Goal: Information Seeking & Learning: Find contact information

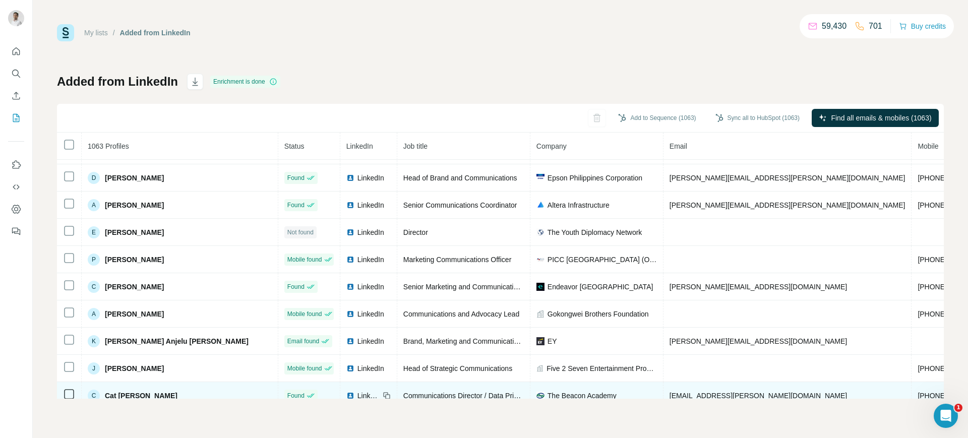
scroll to position [209, 0]
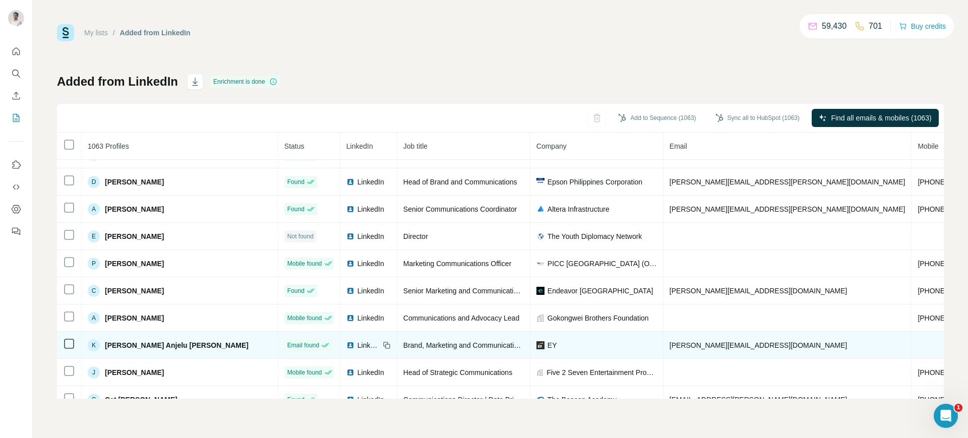
click at [670, 343] on span "[PERSON_NAME][EMAIL_ADDRESS][DOMAIN_NAME]" at bounding box center [759, 345] width 178 height 8
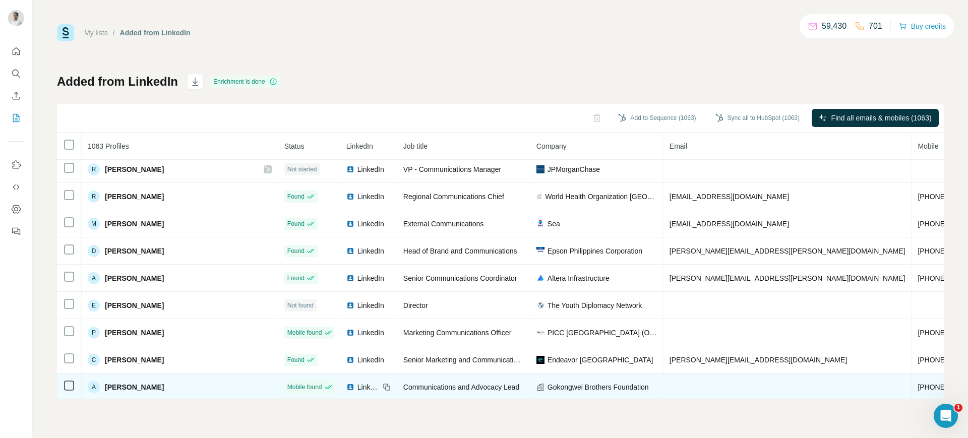
scroll to position [139, 0]
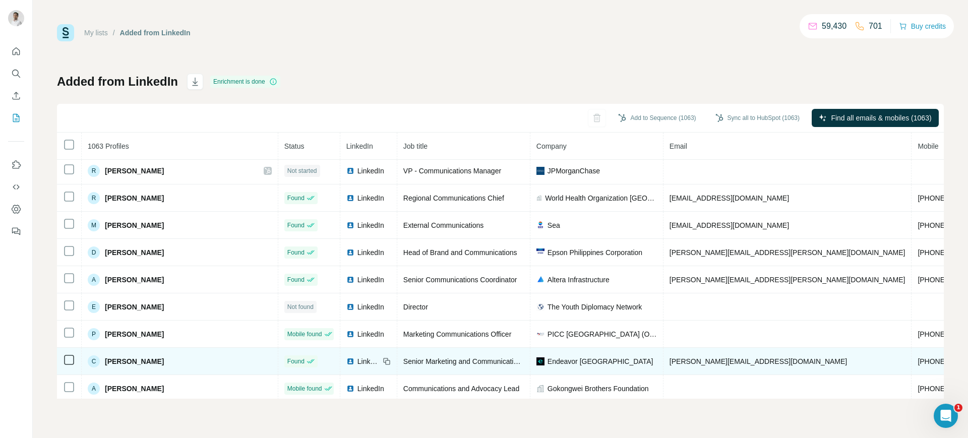
click at [670, 362] on span "[PERSON_NAME][EMAIL_ADDRESS][DOMAIN_NAME]" at bounding box center [759, 362] width 178 height 8
copy span "[PERSON_NAME][EMAIL_ADDRESS][DOMAIN_NAME]"
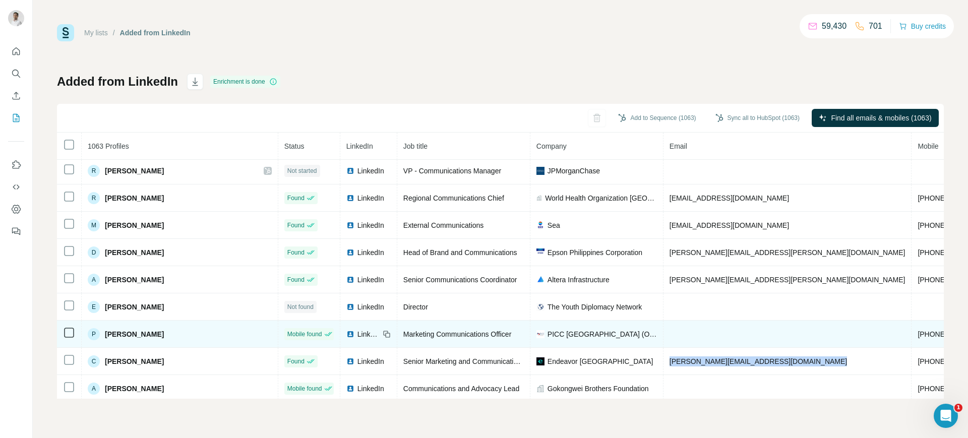
copy span "[PERSON_NAME][EMAIL_ADDRESS][DOMAIN_NAME]"
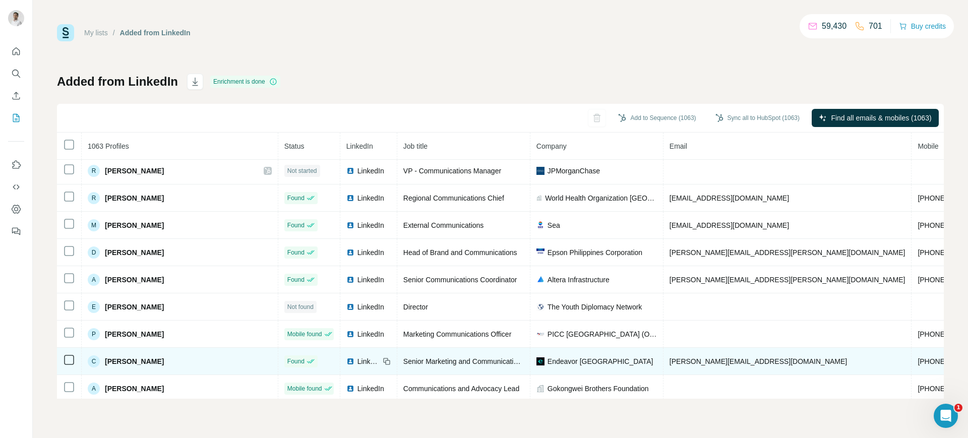
click at [383, 361] on icon at bounding box center [387, 362] width 8 height 8
click at [548, 361] on span "Endeavor [GEOGRAPHIC_DATA]" at bounding box center [601, 362] width 106 height 10
copy span "Endeavor [GEOGRAPHIC_DATA]"
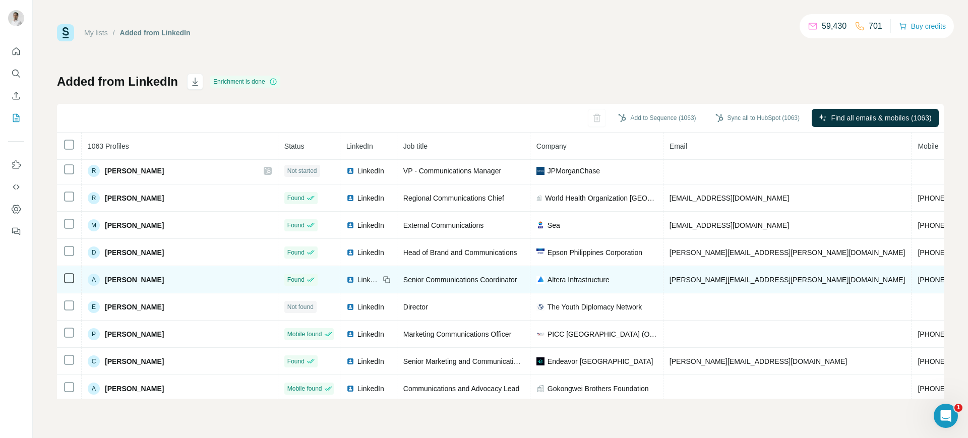
click at [670, 277] on span "[PERSON_NAME][EMAIL_ADDRESS][PERSON_NAME][DOMAIN_NAME]" at bounding box center [788, 280] width 236 height 8
copy span "[PERSON_NAME][EMAIL_ADDRESS][PERSON_NAME][DOMAIN_NAME]"
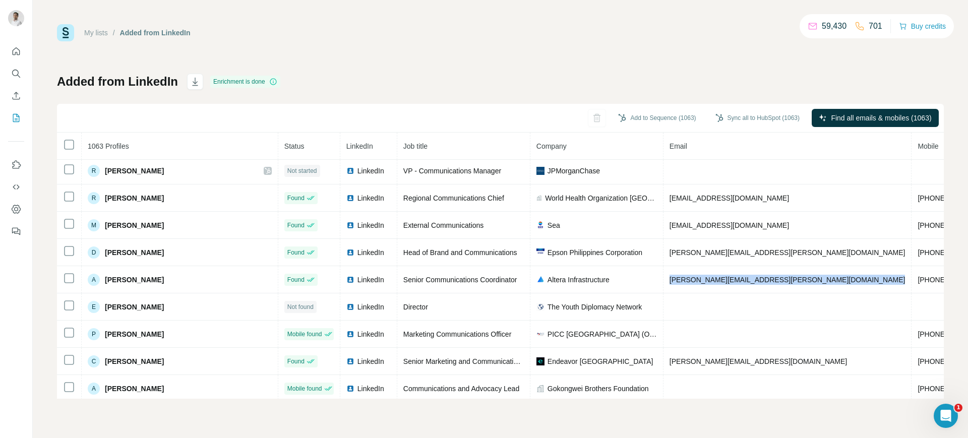
copy span "[PERSON_NAME][EMAIL_ADDRESS][PERSON_NAME][DOMAIN_NAME]"
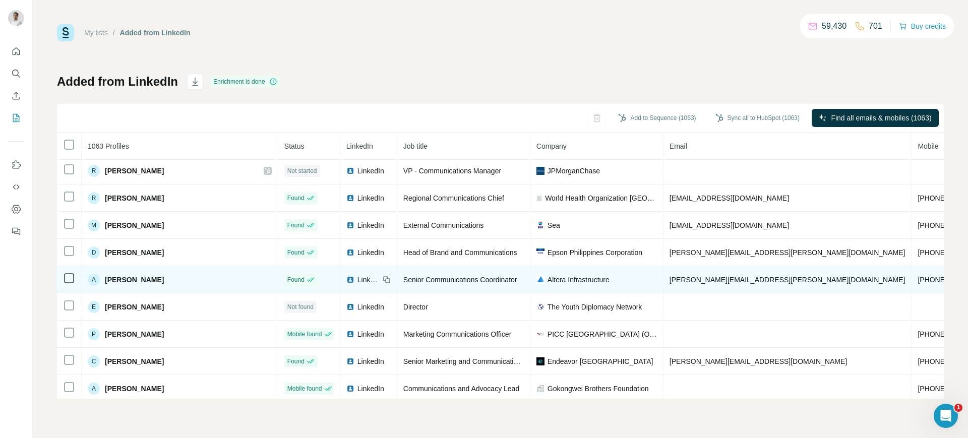
click at [383, 278] on icon at bounding box center [385, 278] width 5 height 5
click at [548, 277] on span "Altera Infrastructure" at bounding box center [579, 280] width 62 height 10
copy span "Altera Infrastructure"
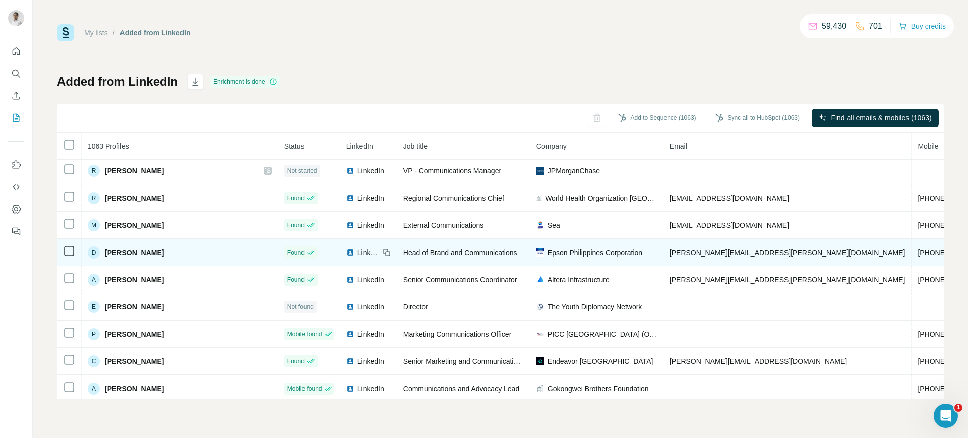
click at [670, 253] on span "[PERSON_NAME][EMAIL_ADDRESS][PERSON_NAME][DOMAIN_NAME]" at bounding box center [788, 253] width 236 height 8
copy span "[PERSON_NAME][EMAIL_ADDRESS][PERSON_NAME][DOMAIN_NAME]"
click at [139, 250] on span "[PERSON_NAME]" at bounding box center [134, 253] width 59 height 10
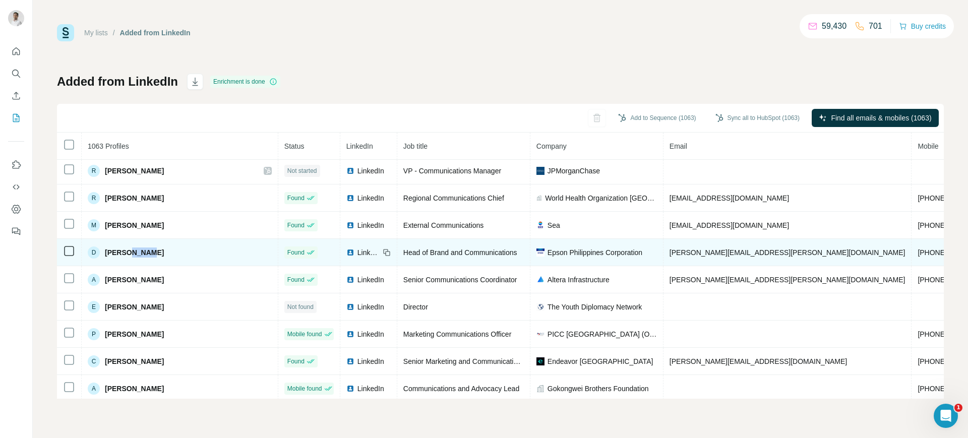
click at [139, 250] on span "[PERSON_NAME]" at bounding box center [134, 253] width 59 height 10
copy span "[PERSON_NAME]"
click at [385, 252] on icon at bounding box center [387, 253] width 5 height 5
click at [347, 253] on img at bounding box center [351, 253] width 8 height 8
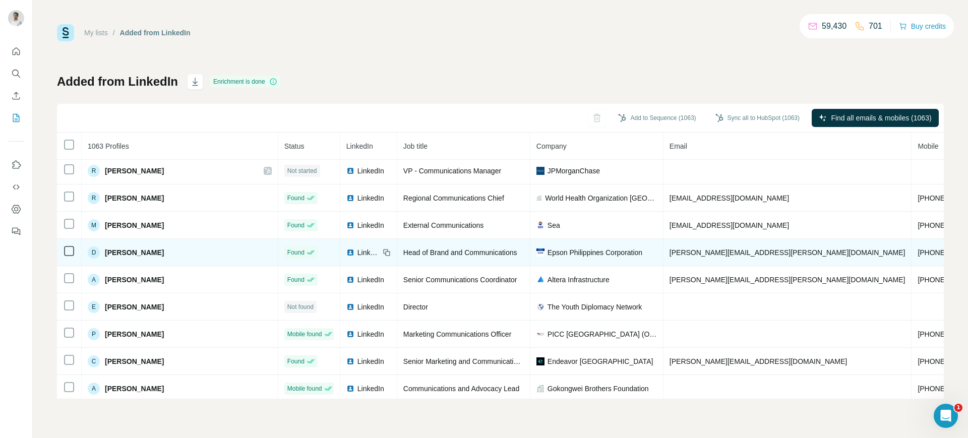
click at [548, 252] on span "Epson Philippines Corporation" at bounding box center [595, 253] width 95 height 10
copy span "Epson Philippines Corporation"
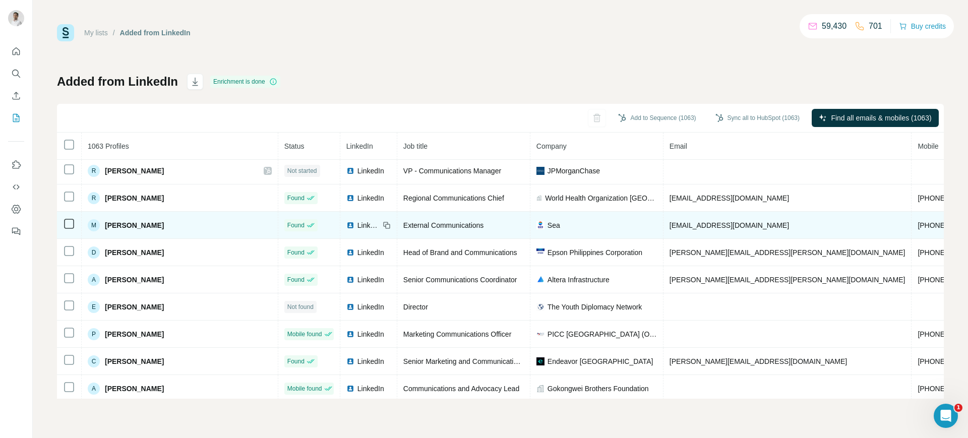
click at [670, 224] on span "[EMAIL_ADDRESS][DOMAIN_NAME]" at bounding box center [730, 225] width 120 height 8
copy span "[EMAIL_ADDRESS][DOMAIN_NAME]"
click at [383, 222] on icon at bounding box center [387, 225] width 8 height 8
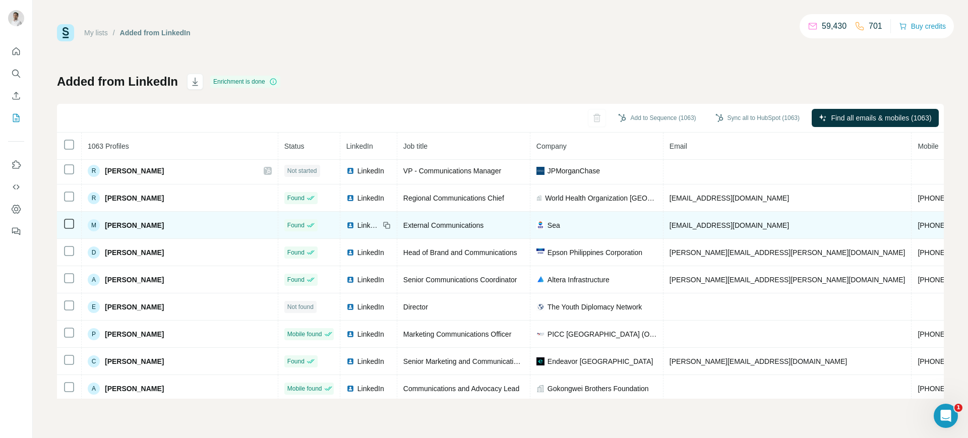
click at [548, 225] on span "Sea" at bounding box center [554, 225] width 13 height 10
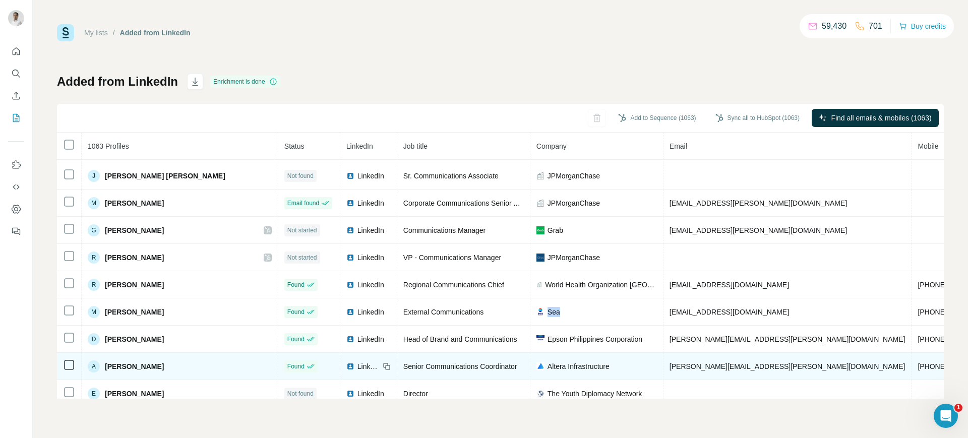
scroll to position [51, 0]
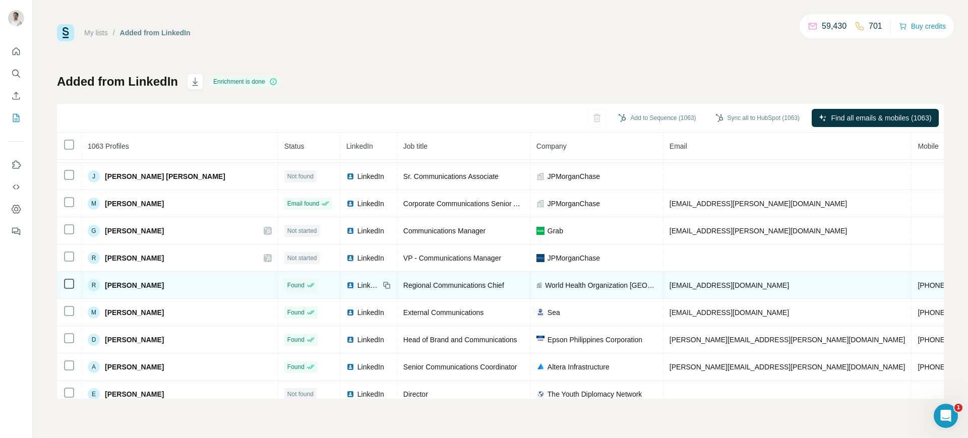
click at [670, 282] on span "[EMAIL_ADDRESS][DOMAIN_NAME]" at bounding box center [730, 285] width 120 height 8
click at [383, 281] on icon at bounding box center [387, 285] width 8 height 8
click at [545, 282] on span "World Health Organization [GEOGRAPHIC_DATA]" at bounding box center [601, 285] width 112 height 10
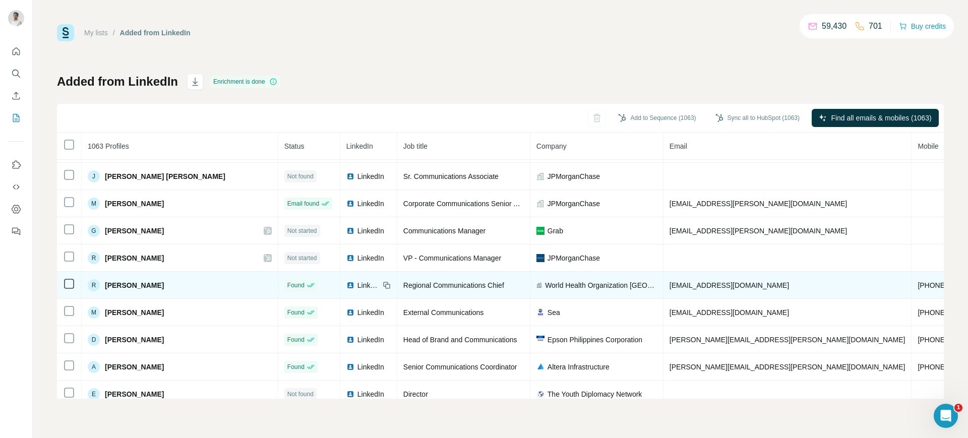
click at [545, 282] on span "World Health Organization [GEOGRAPHIC_DATA]" at bounding box center [601, 285] width 112 height 10
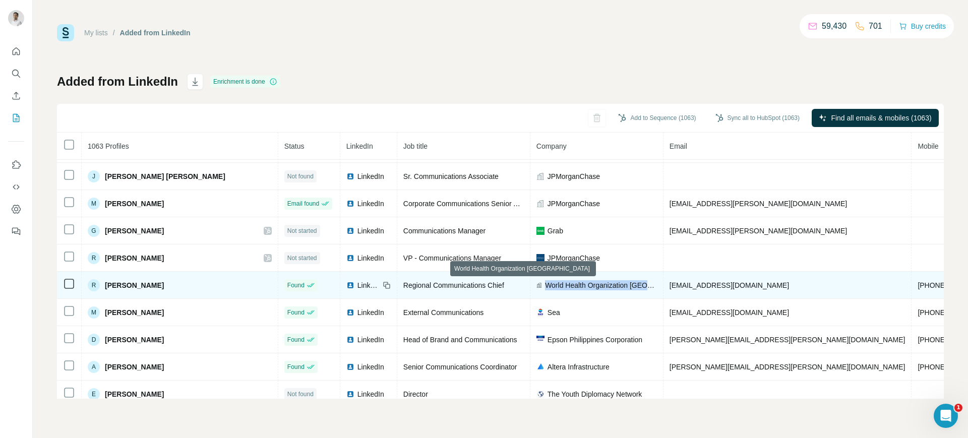
click at [545, 282] on span "World Health Organization [GEOGRAPHIC_DATA]" at bounding box center [601, 285] width 112 height 10
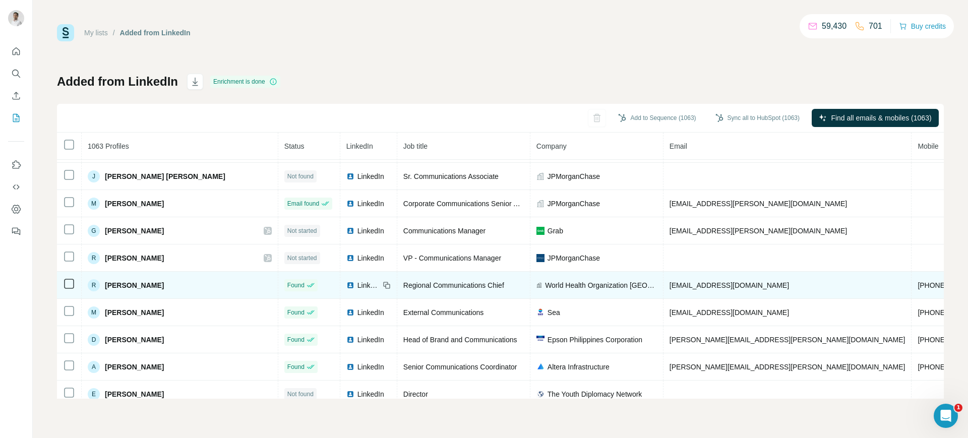
click at [358, 288] on span "LinkedIn" at bounding box center [369, 285] width 22 height 10
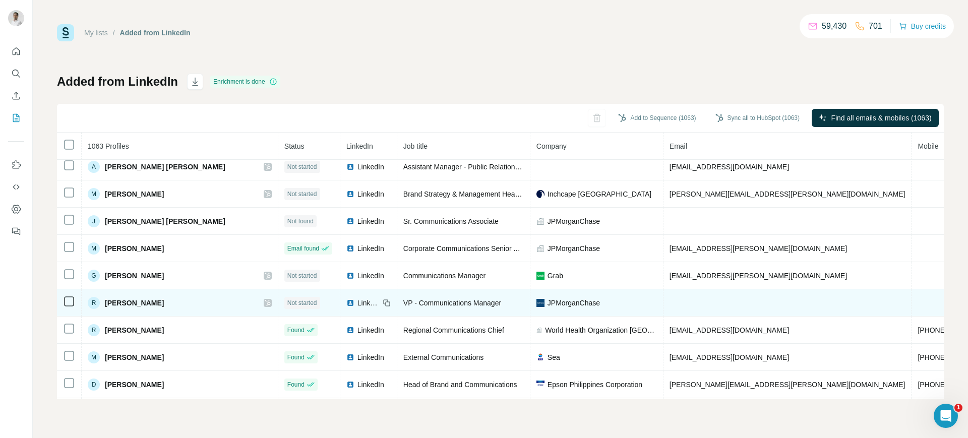
scroll to position [0, 0]
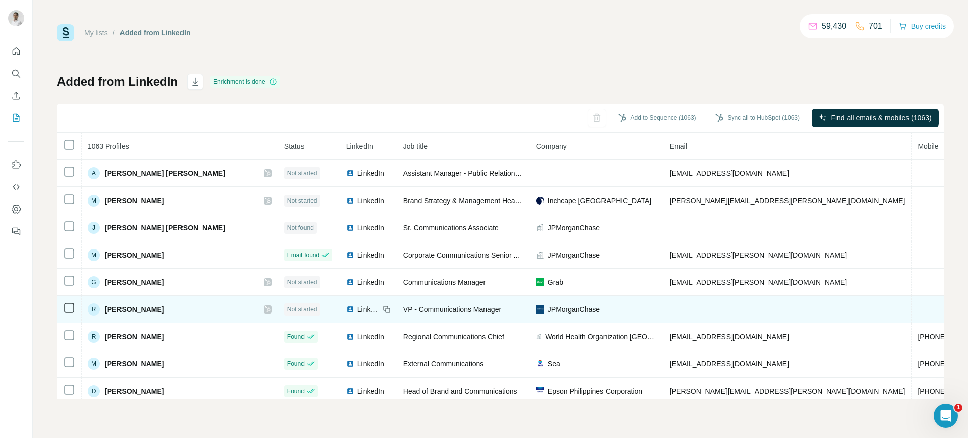
click at [670, 257] on span "[EMAIL_ADDRESS][PERSON_NAME][DOMAIN_NAME]" at bounding box center [759, 255] width 178 height 8
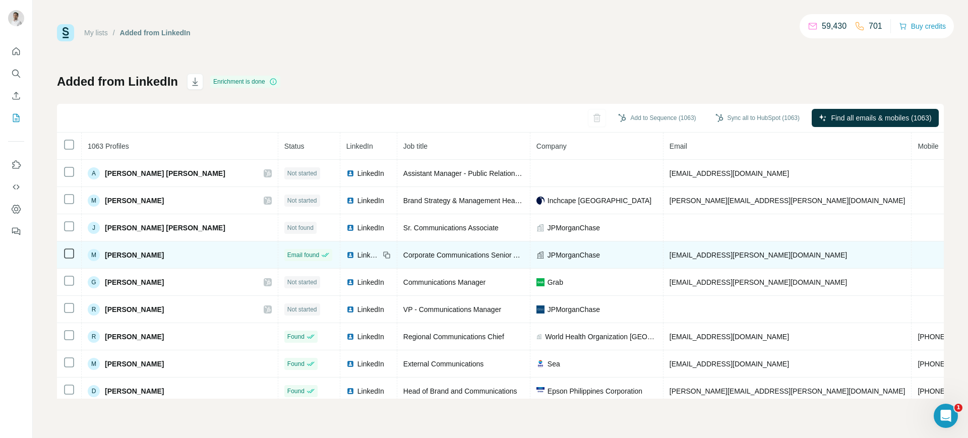
click at [383, 253] on icon at bounding box center [387, 255] width 8 height 8
